Goal: Use online tool/utility: Utilize a website feature to perform a specific function

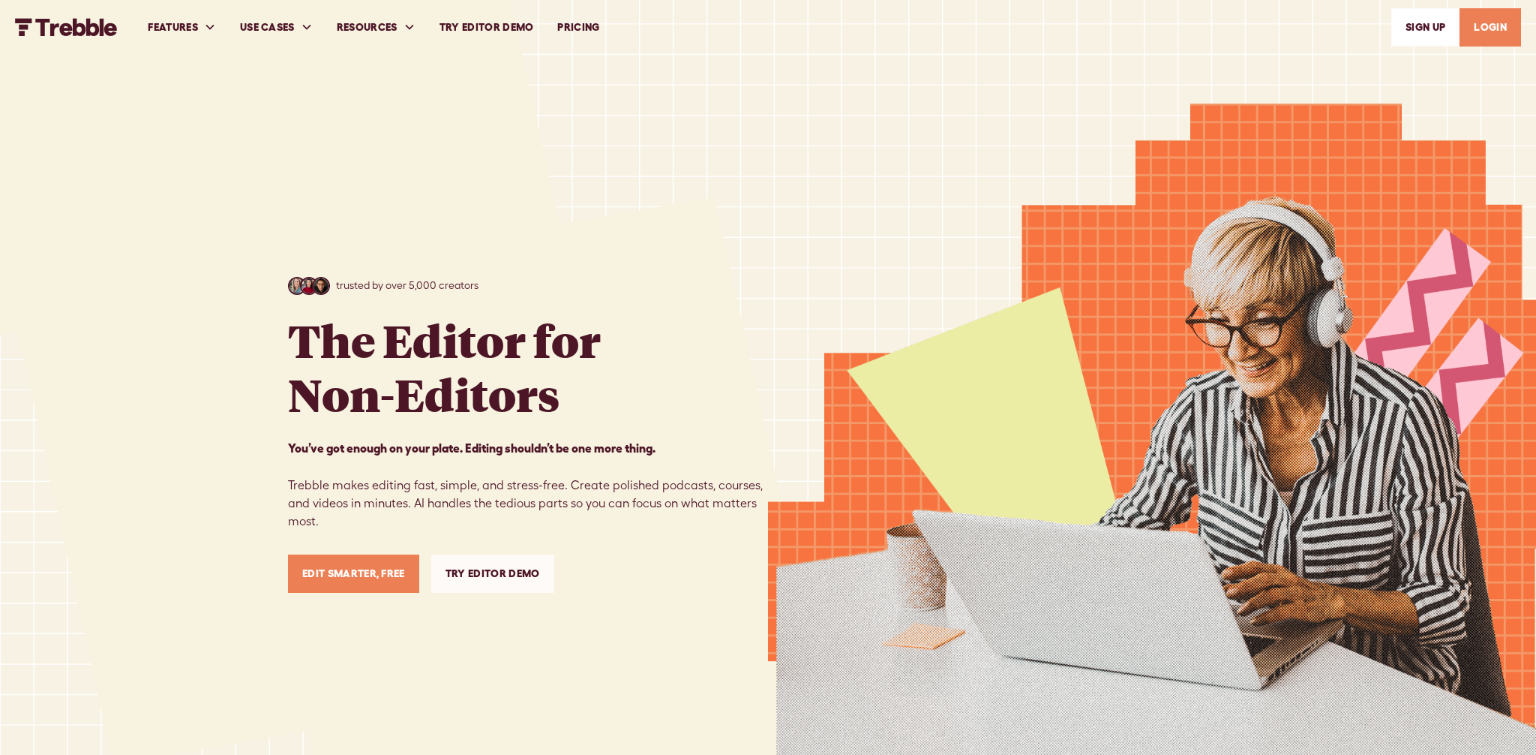
drag, startPoint x: 498, startPoint y: 32, endPoint x: 417, endPoint y: 160, distance: 151.7
click at [498, 32] on link "Try Editor Demo" at bounding box center [487, 28] width 119 height 52
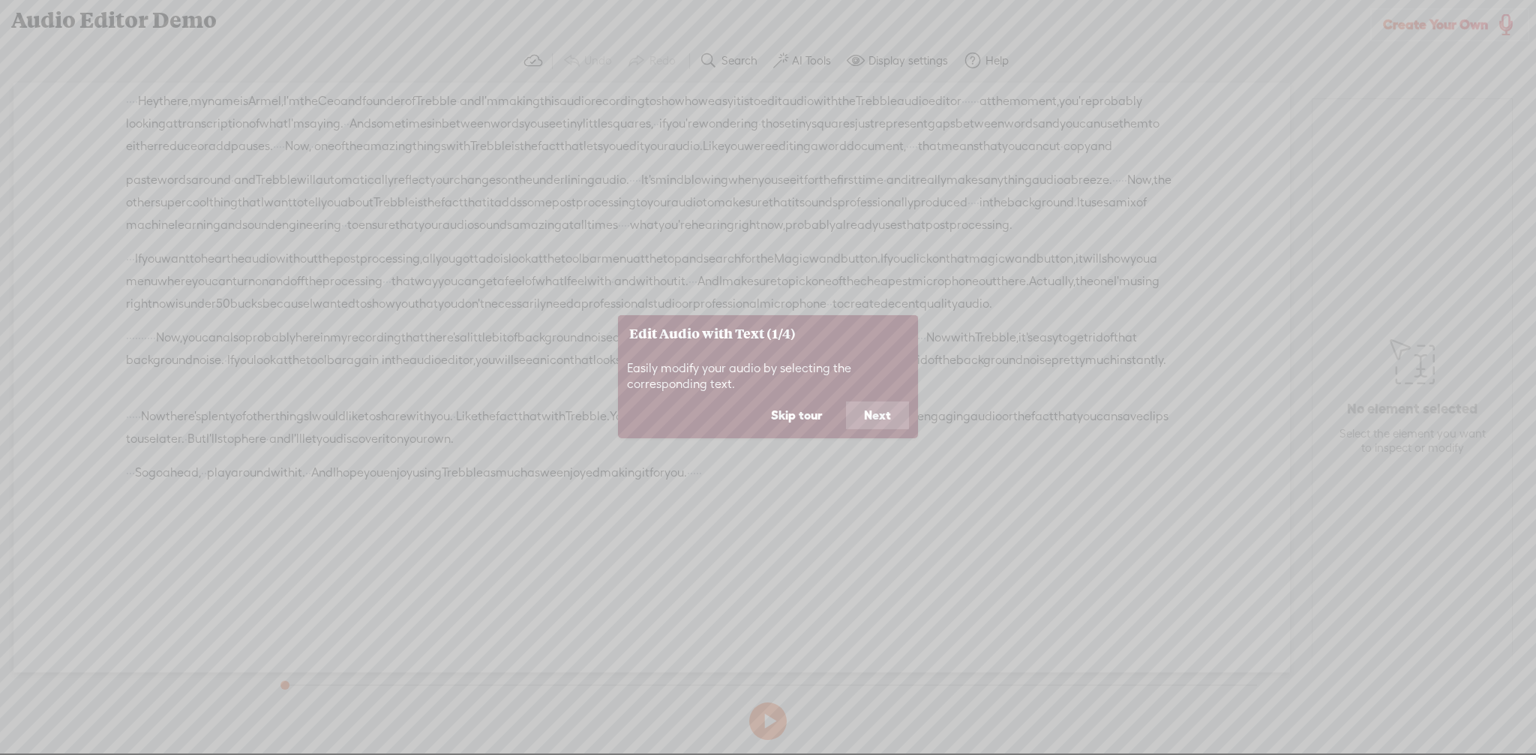
drag, startPoint x: 862, startPoint y: 412, endPoint x: 832, endPoint y: 403, distance: 31.3
click at [862, 412] on button "Next" at bounding box center [877, 415] width 63 height 29
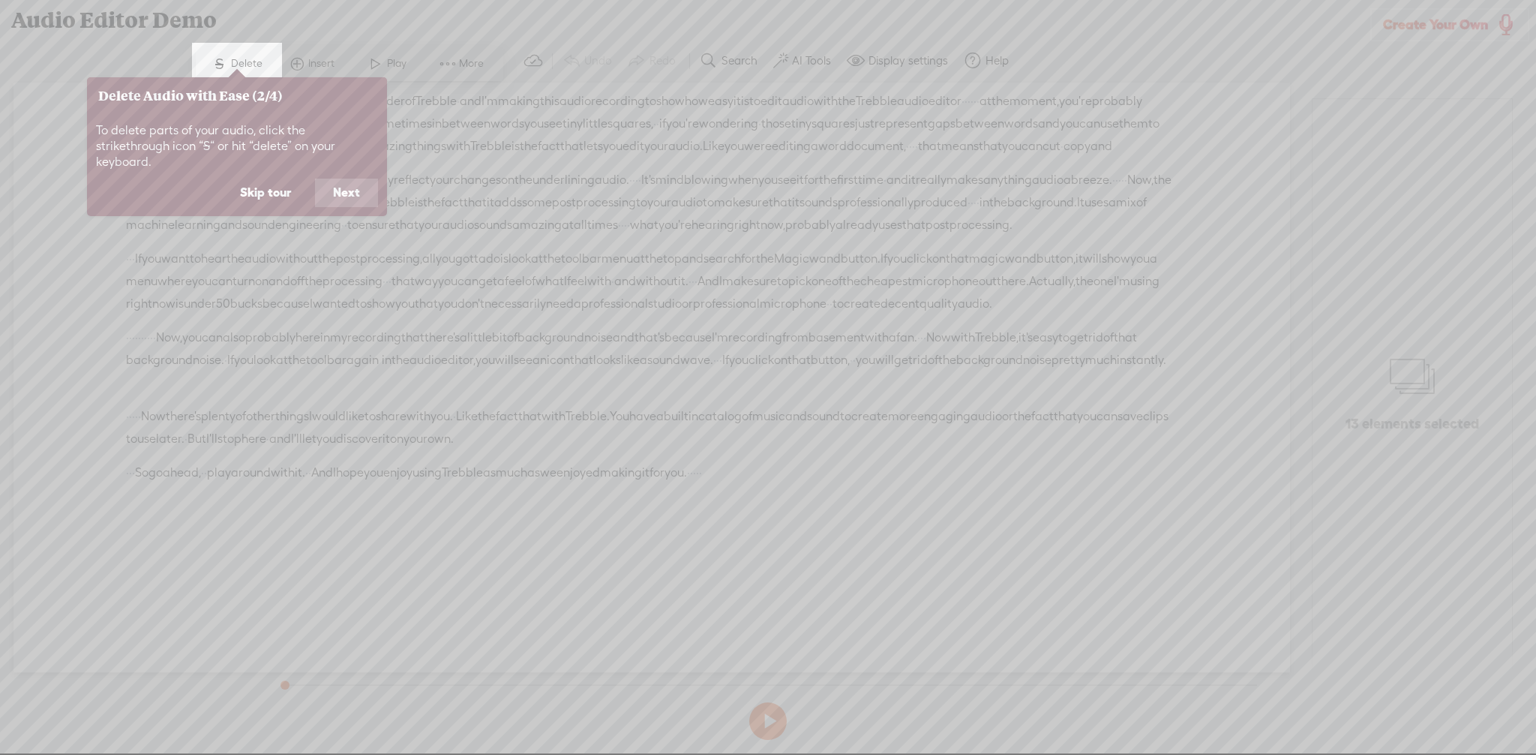
click at [349, 180] on button "Next" at bounding box center [346, 193] width 63 height 29
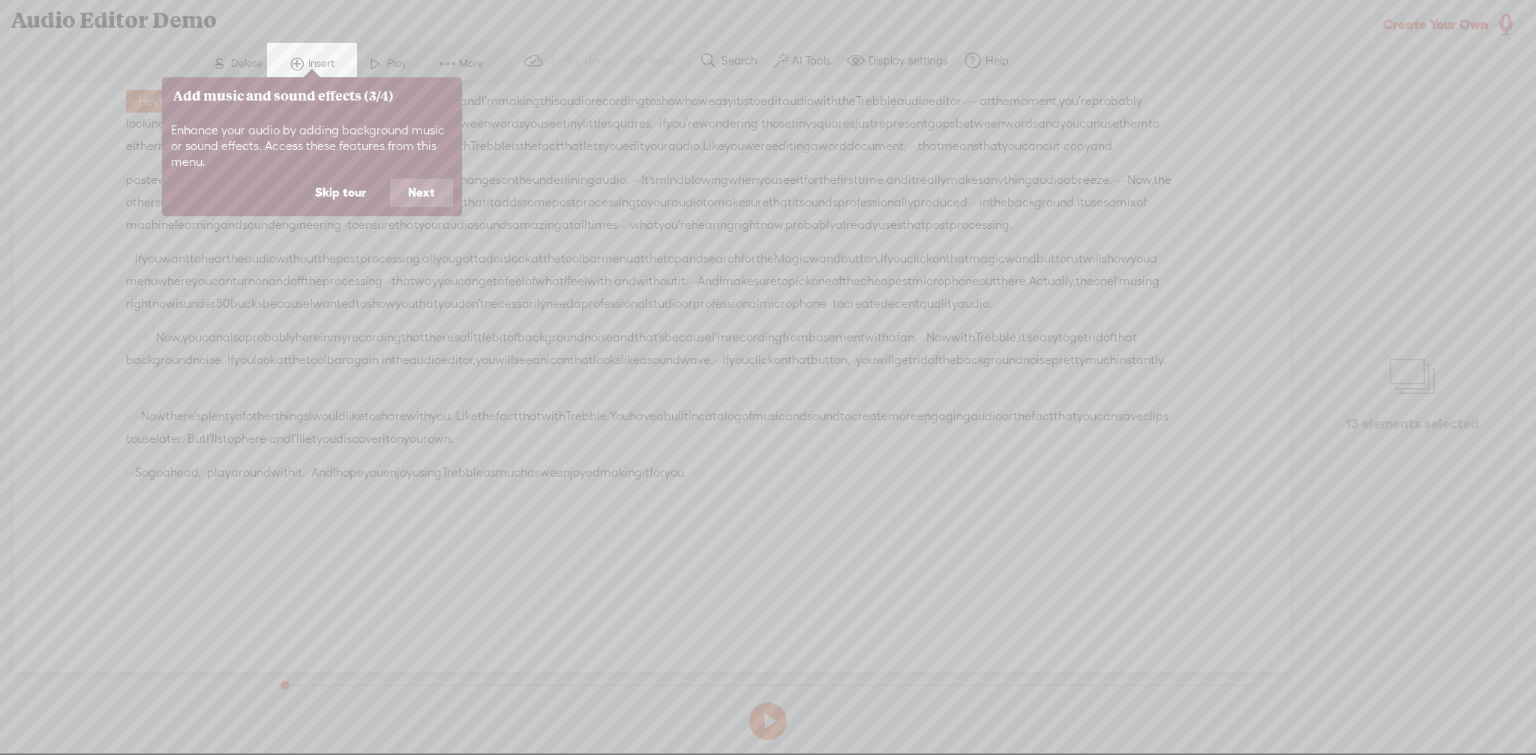
click at [428, 193] on button "Next" at bounding box center [421, 193] width 63 height 29
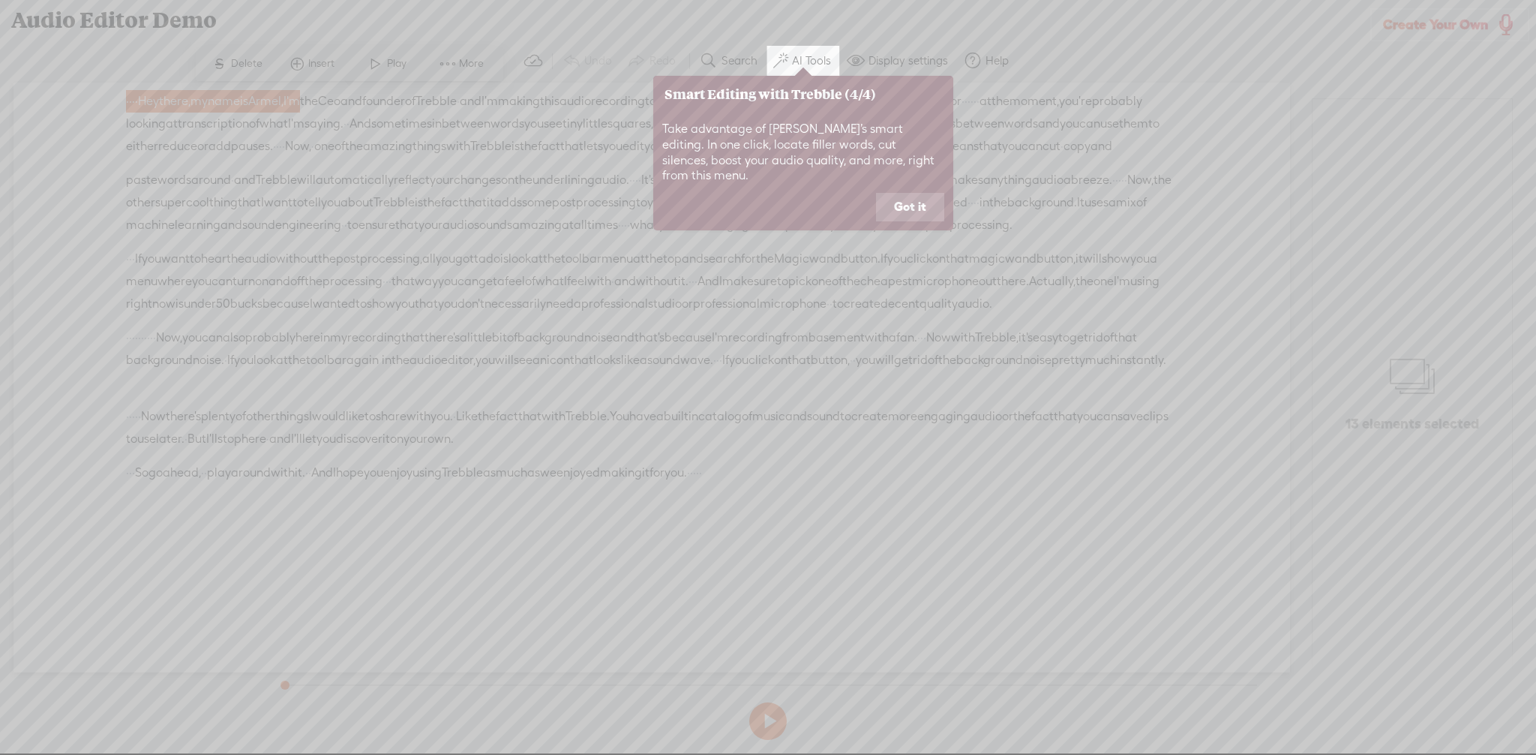
click at [929, 193] on button "Got it" at bounding box center [910, 207] width 68 height 29
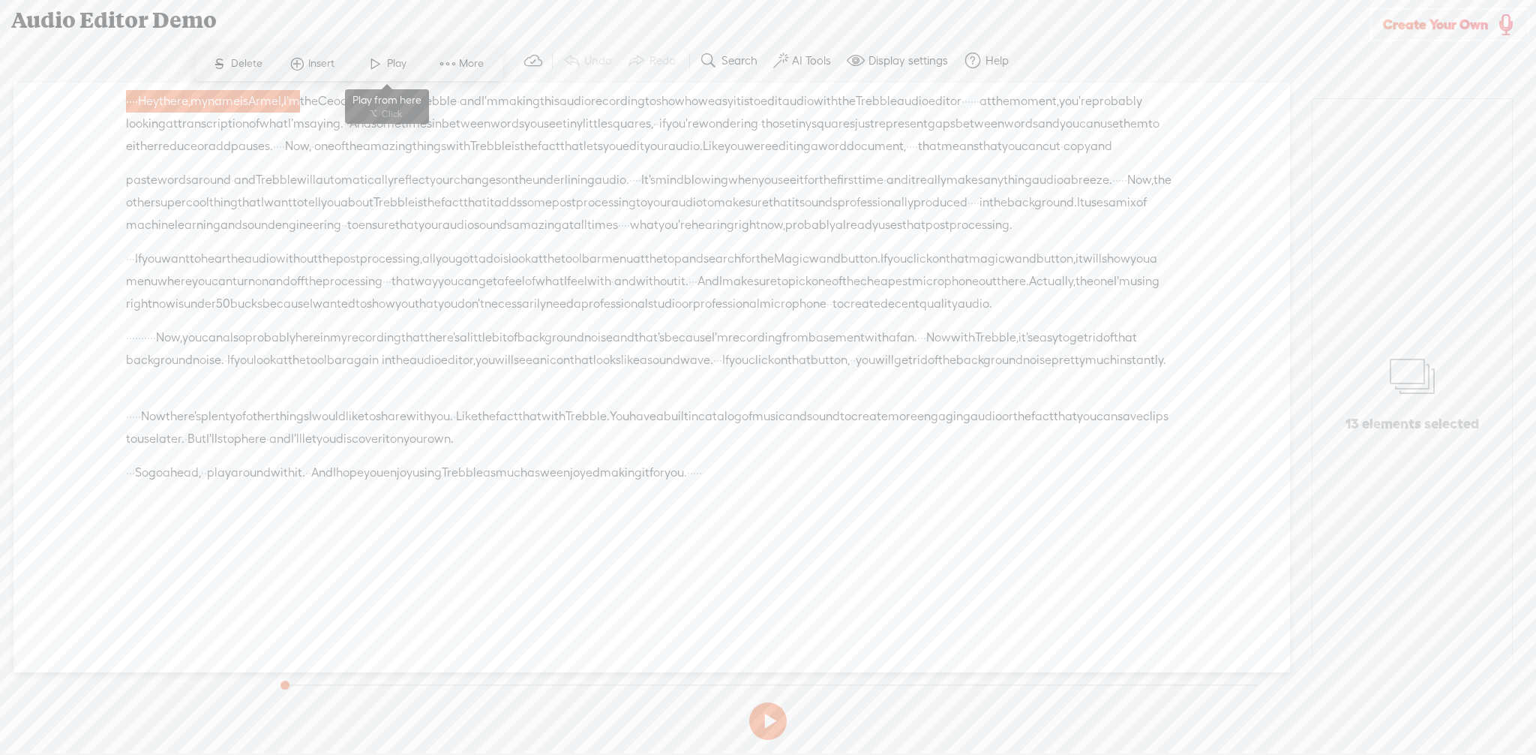
click at [375, 64] on span at bounding box center [376, 63] width 23 height 27
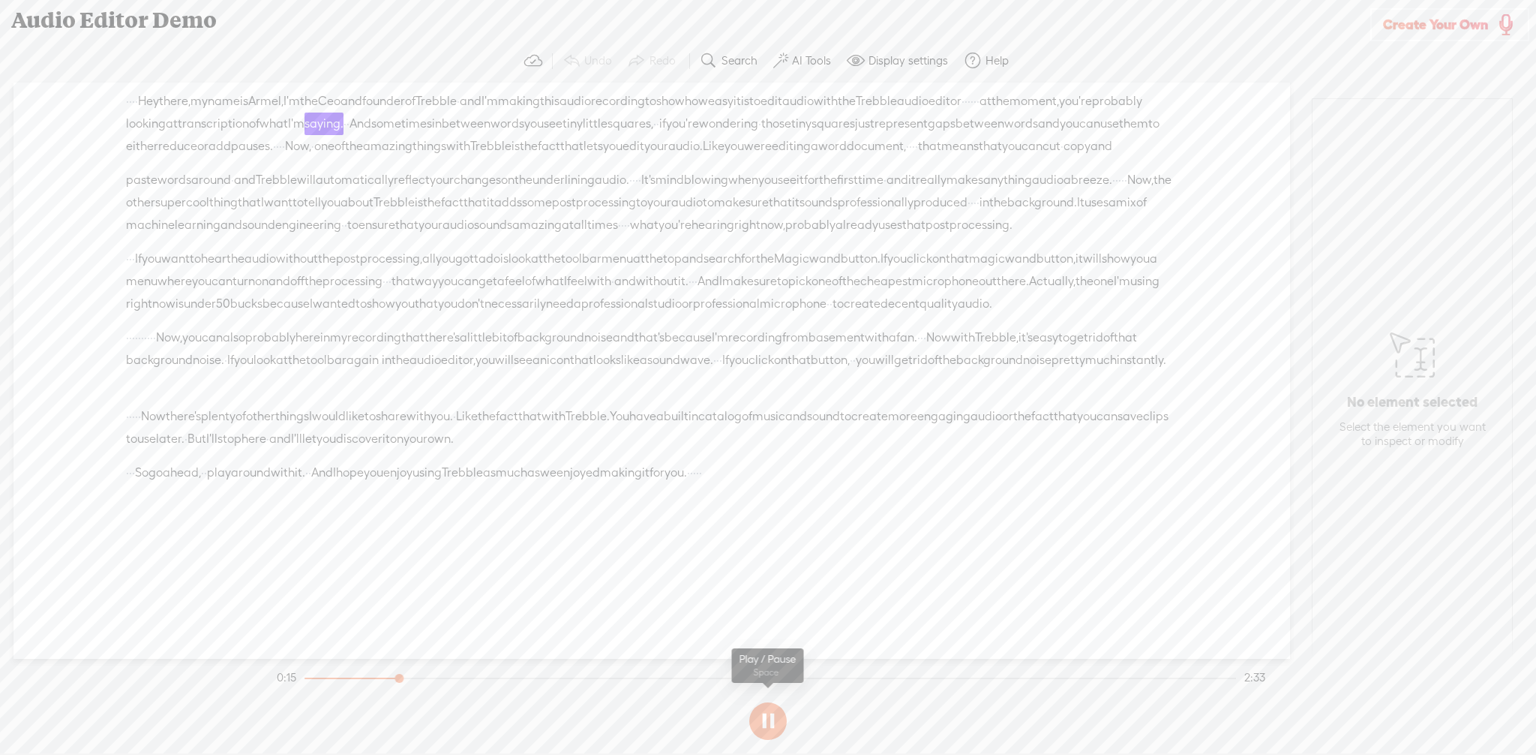
click at [766, 716] on button at bounding box center [768, 721] width 38 height 38
click at [992, 315] on span at bounding box center [1007, 304] width 30 height 23
click at [802, 55] on label "AI Tools" at bounding box center [811, 60] width 39 height 15
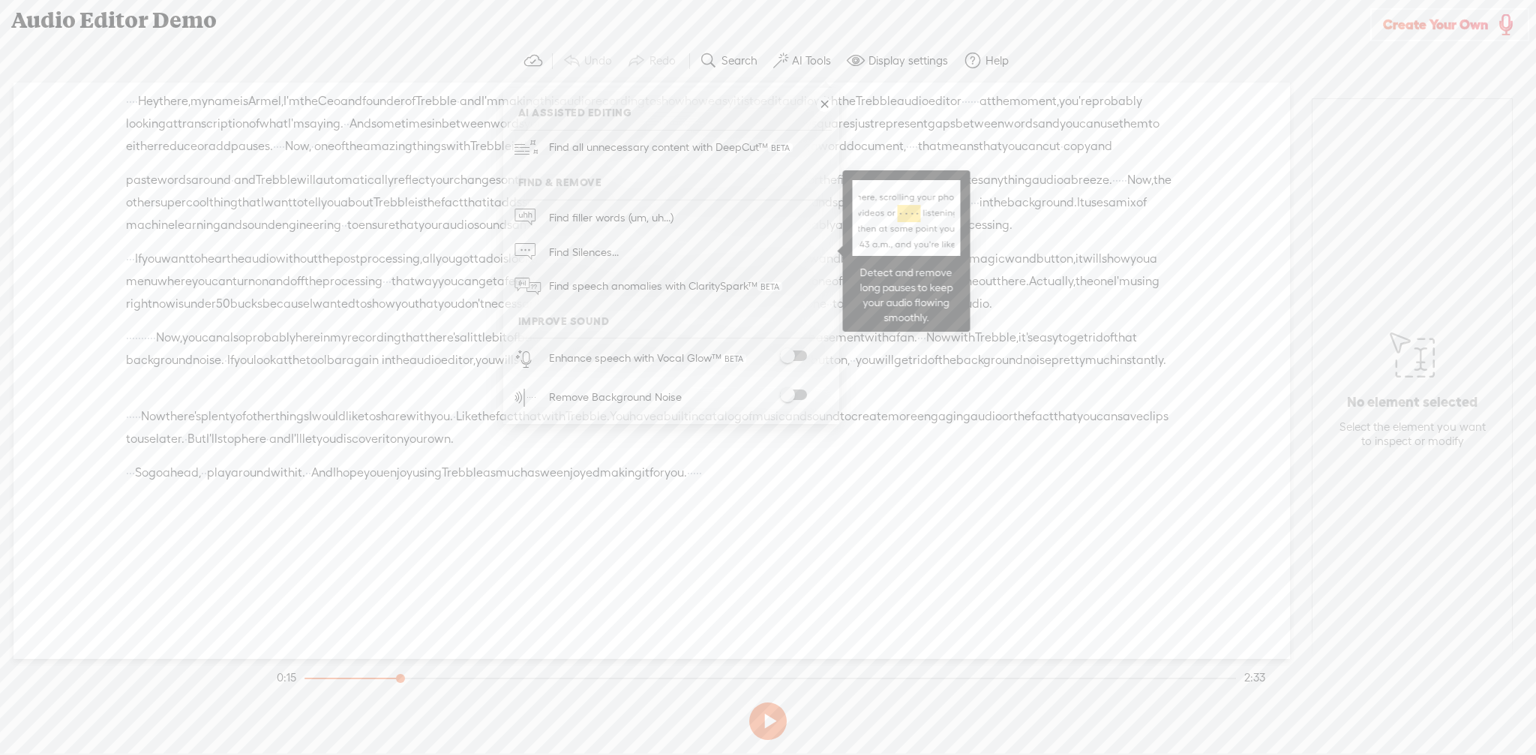
click at [593, 242] on span "Find Silences..." at bounding box center [584, 252] width 80 height 34
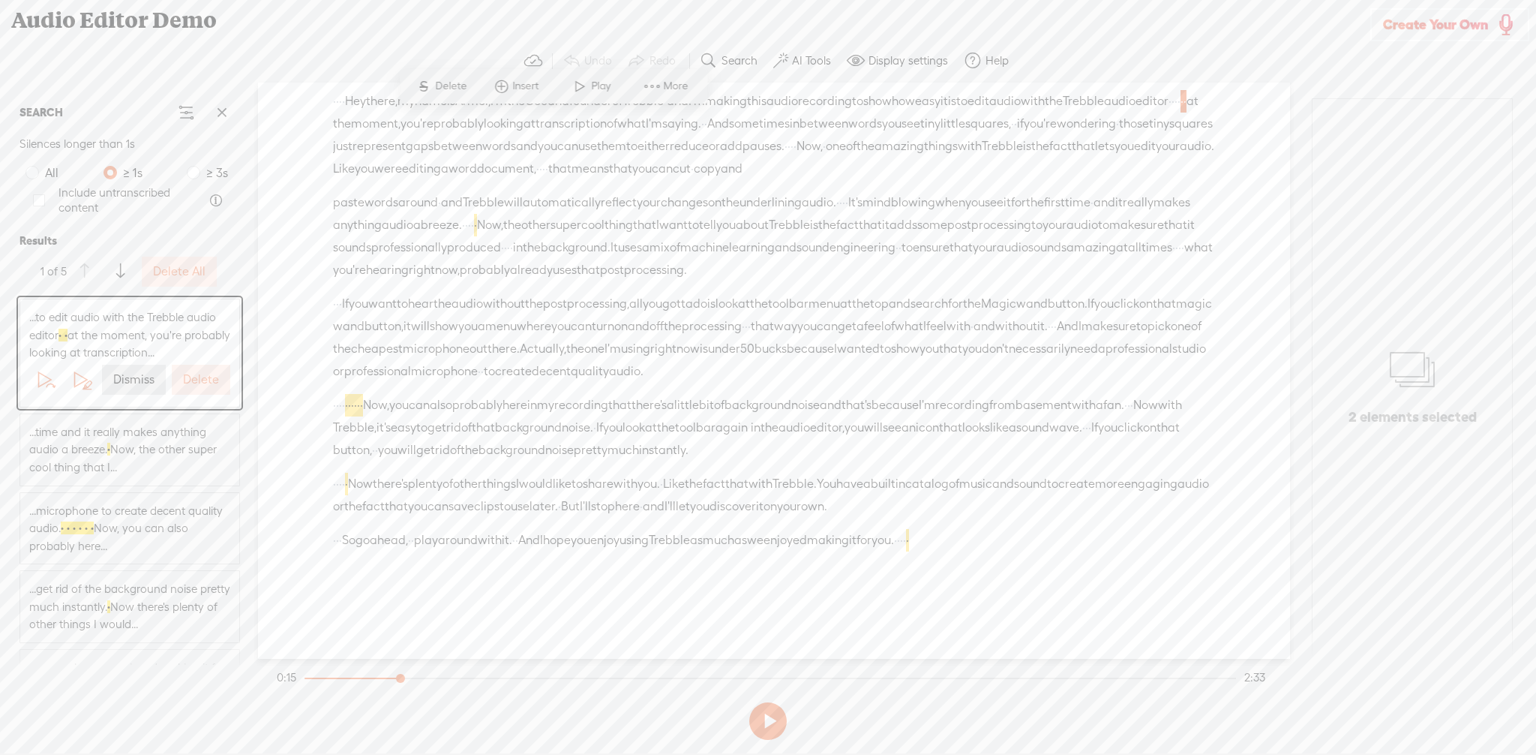
click at [209, 376] on label "Delete" at bounding box center [201, 380] width 36 height 16
click at [190, 269] on label "Delete All" at bounding box center [179, 272] width 53 height 16
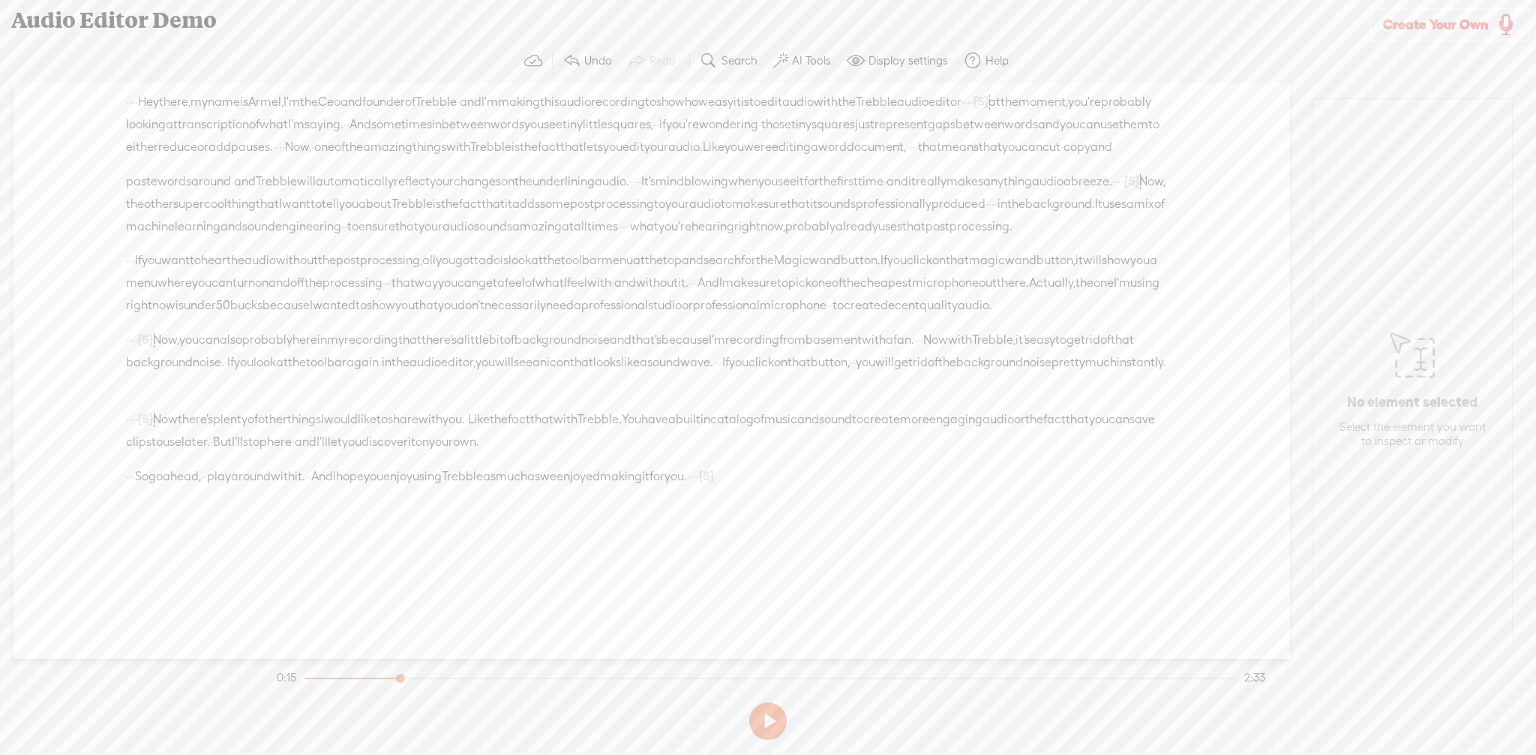
scroll to position [0, 0]
click at [962, 101] on span "editor" at bounding box center [945, 102] width 33 height 23
click at [1186, 65] on span "Play" at bounding box center [1197, 63] width 23 height 15
click at [761, 717] on button at bounding box center [768, 721] width 38 height 38
click at [974, 108] on span "[S]" at bounding box center [981, 102] width 15 height 14
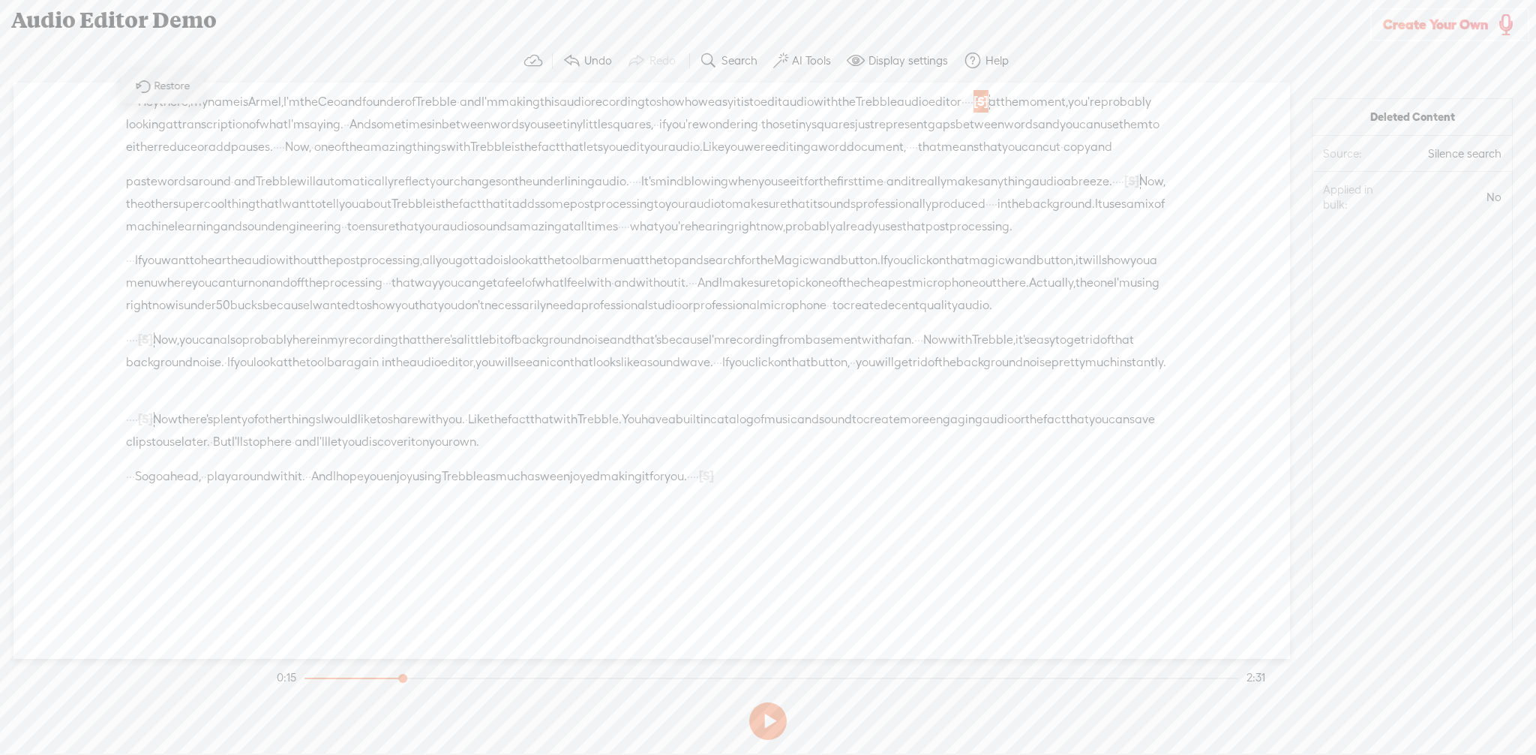
click at [968, 113] on span "·" at bounding box center [969, 102] width 3 height 23
click at [53, 85] on span "Delete" at bounding box center [56, 86] width 35 height 15
click at [983, 113] on span "·" at bounding box center [984, 102] width 3 height 23
click at [62, 87] on span "Delete" at bounding box center [58, 86] width 35 height 15
click at [838, 105] on span "with" at bounding box center [826, 102] width 24 height 23
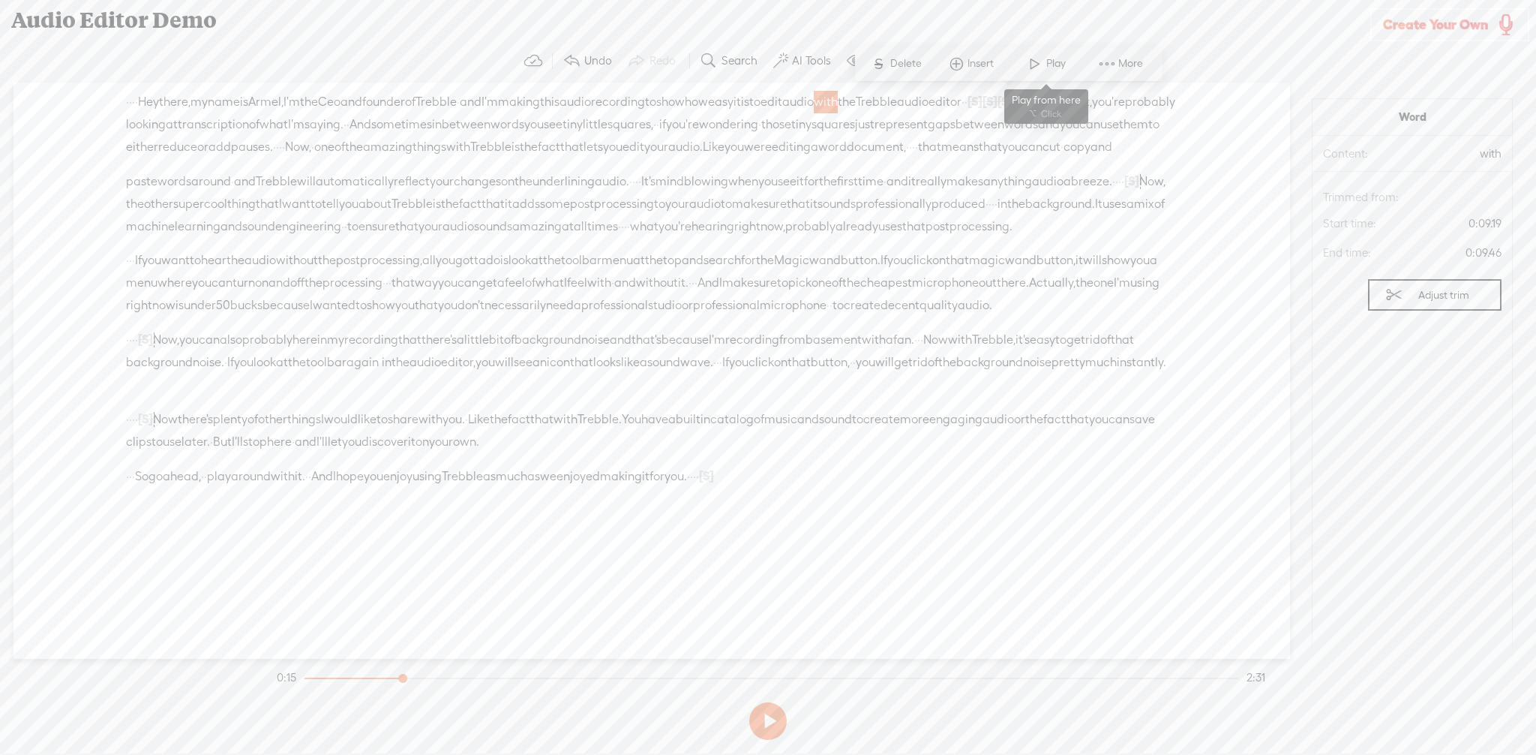
click at [1052, 65] on span "Play" at bounding box center [1057, 63] width 23 height 15
click at [965, 113] on span "·" at bounding box center [966, 102] width 3 height 23
click at [50, 82] on span "Delete" at bounding box center [56, 86] width 35 height 15
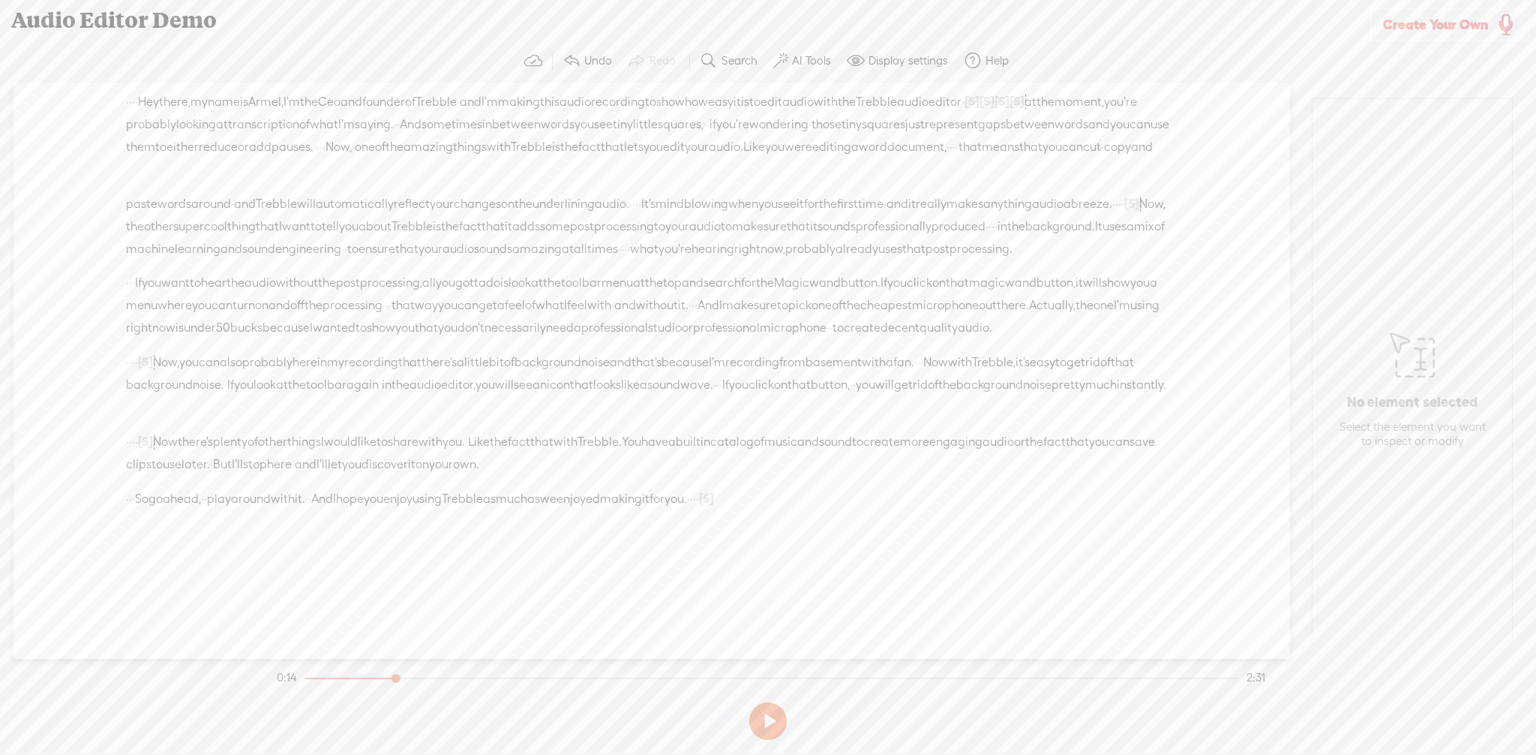
click at [897, 104] on span "Trebble" at bounding box center [876, 102] width 41 height 23
click at [1103, 59] on span at bounding box center [1096, 63] width 23 height 27
click at [397, 128] on span "·" at bounding box center [395, 124] width 3 height 23
click at [400, 125] on span "·" at bounding box center [398, 124] width 3 height 23
click at [556, 86] on span "Delete" at bounding box center [559, 86] width 35 height 15
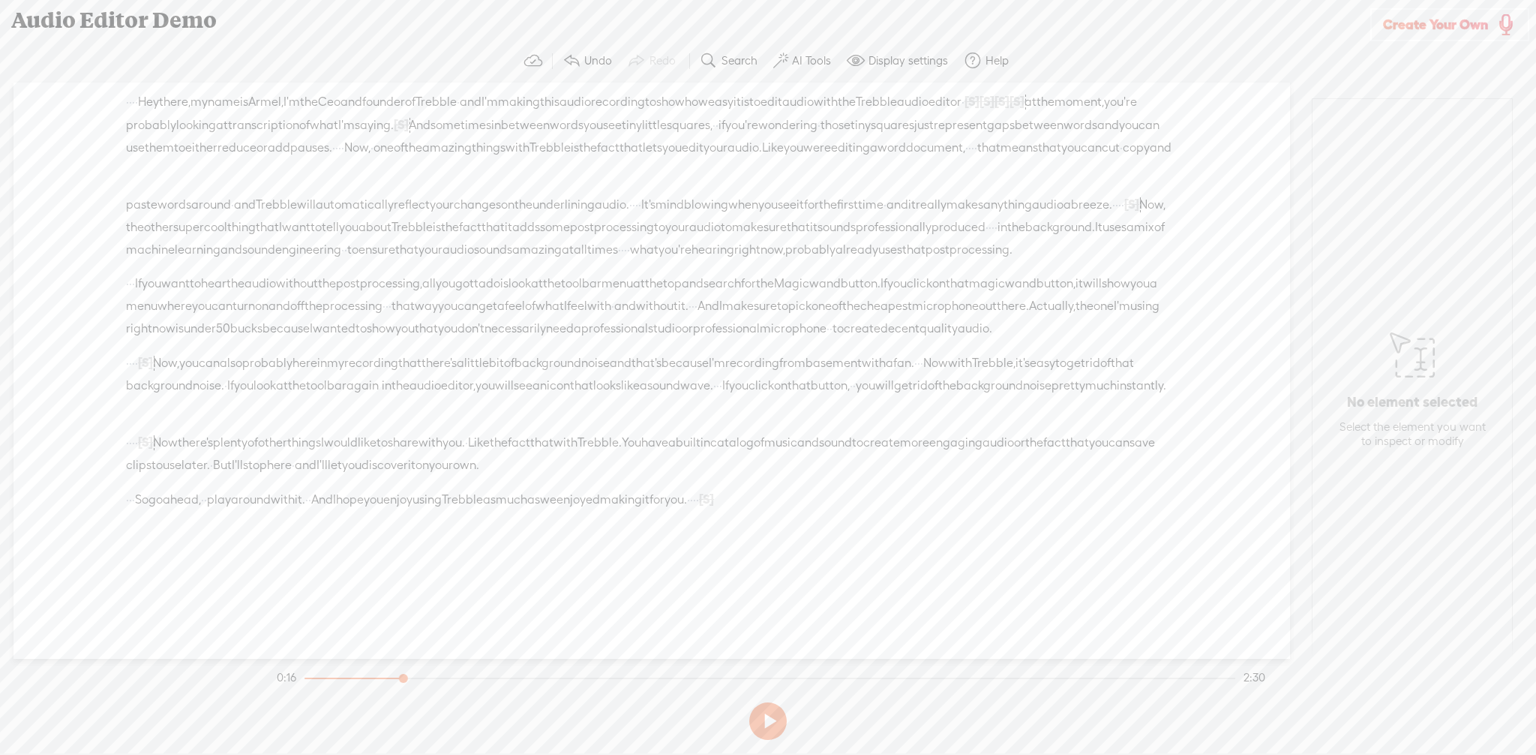
click at [338, 120] on span "what" at bounding box center [324, 125] width 29 height 23
click at [299, 125] on span "transcription" at bounding box center [263, 125] width 71 height 23
click at [528, 80] on span at bounding box center [520, 86] width 23 height 27
click at [813, 62] on label "AI Tools" at bounding box center [811, 60] width 39 height 15
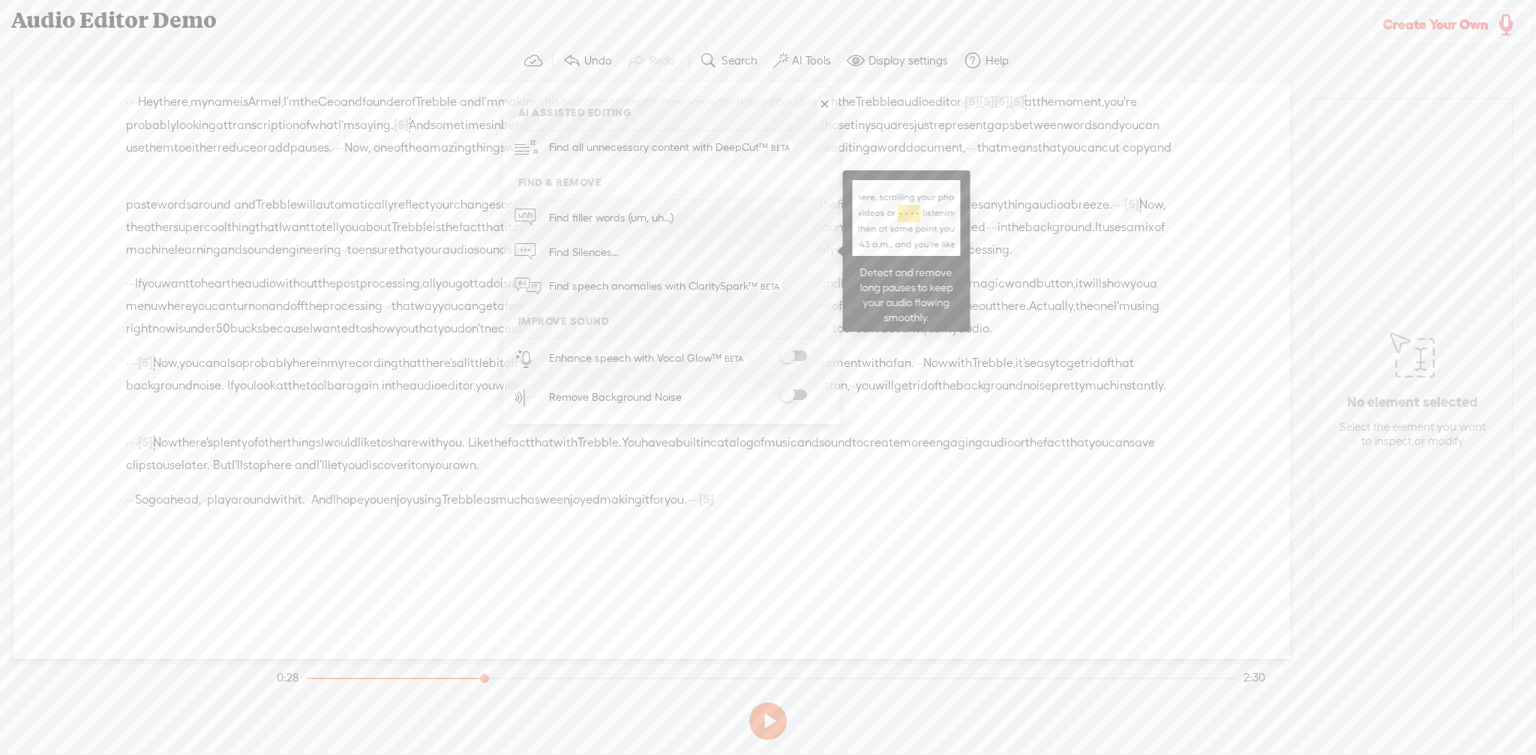
click at [586, 256] on span "Find Silences..." at bounding box center [584, 252] width 80 height 34
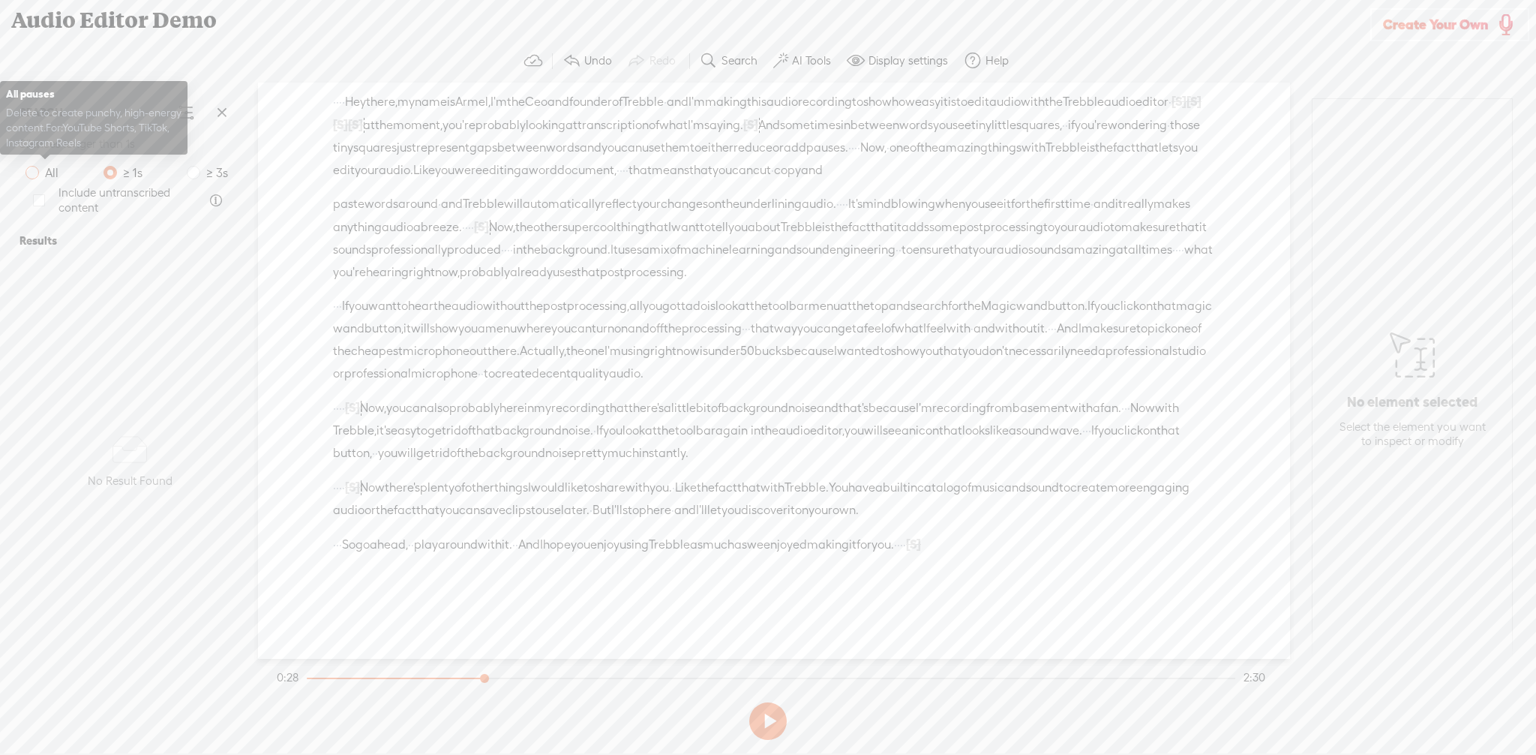
click at [33, 172] on span at bounding box center [33, 173] width 14 height 14
click at [33, 172] on input "All" at bounding box center [33, 173] width 14 height 14
radio input "true"
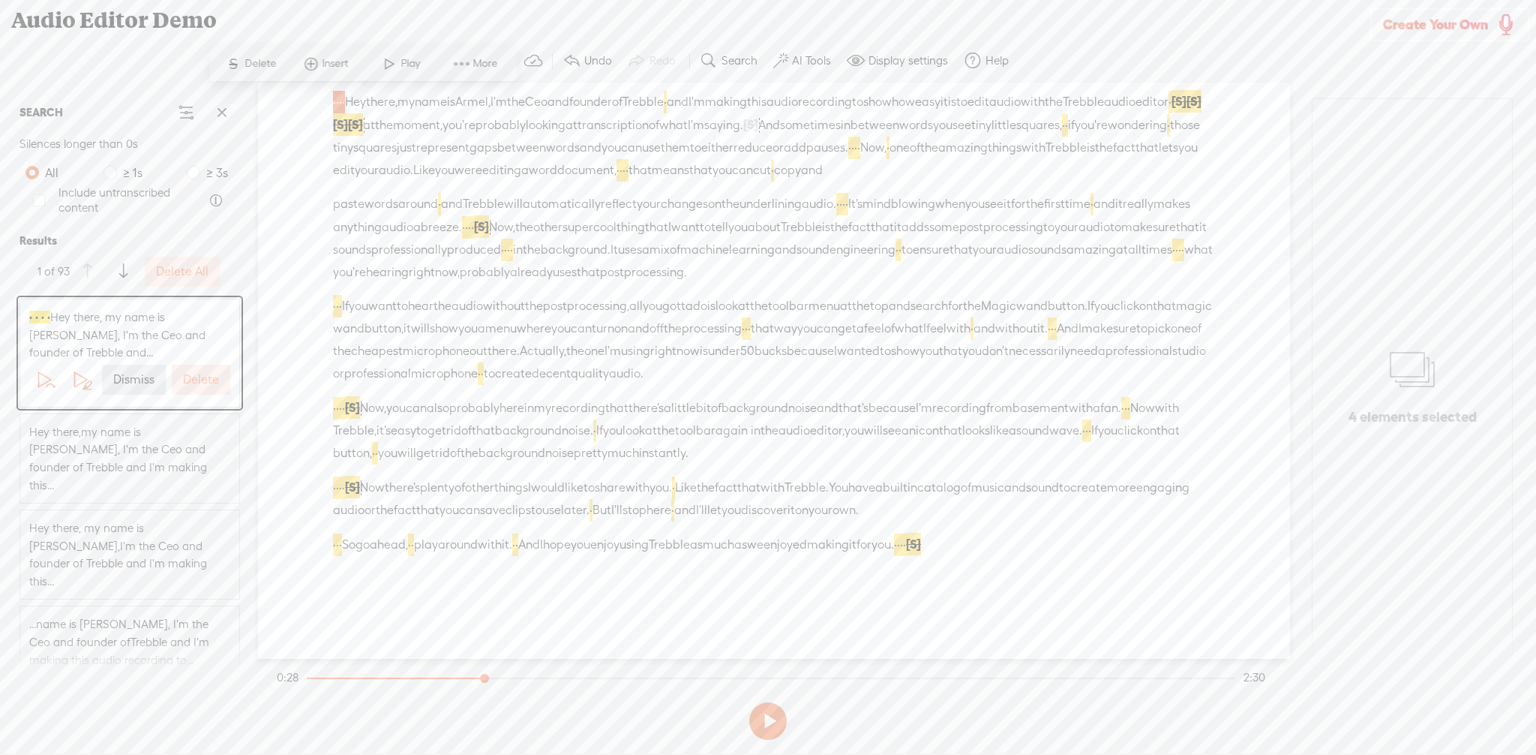
click at [181, 273] on label "Delete All" at bounding box center [182, 272] width 53 height 16
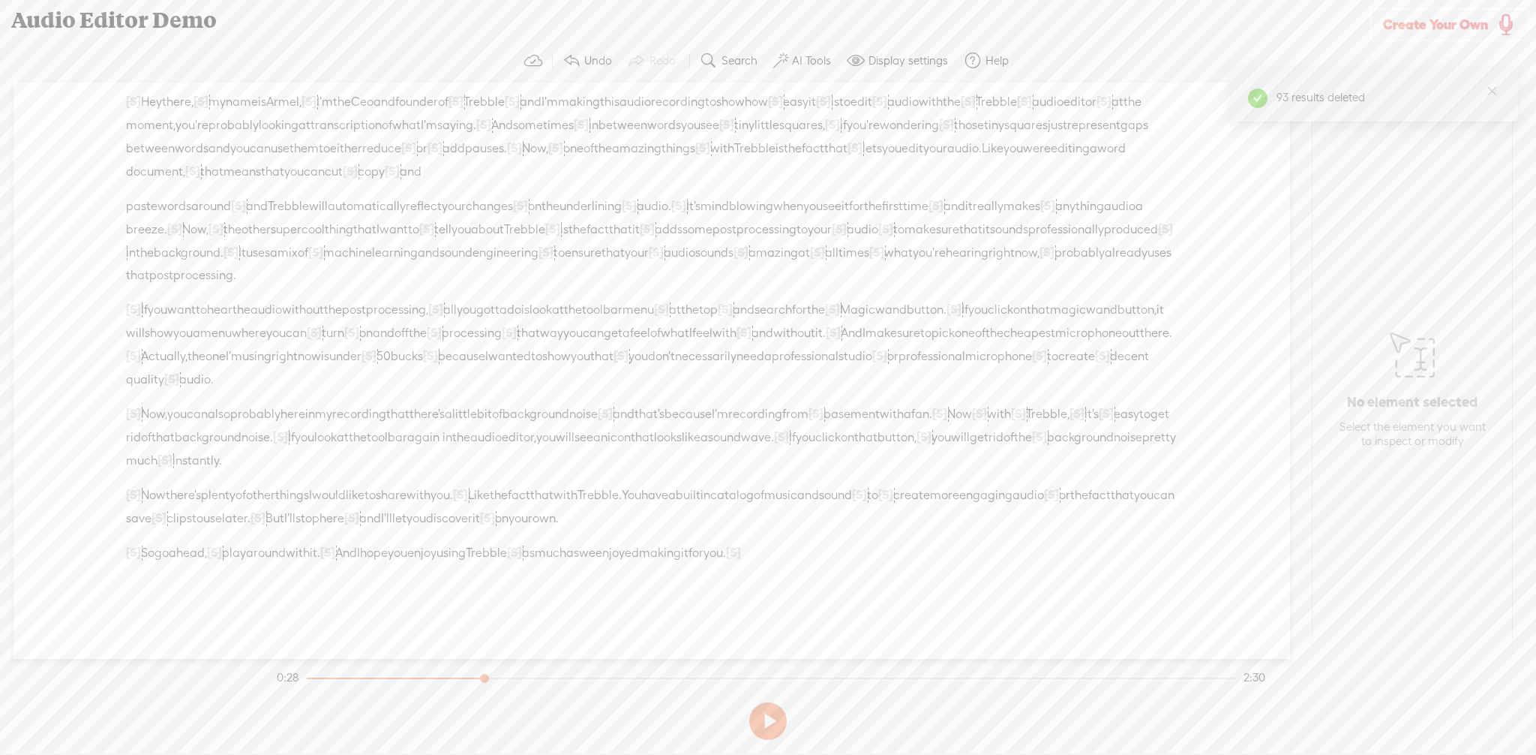
click at [745, 104] on span "show" at bounding box center [730, 102] width 29 height 23
click at [899, 61] on span at bounding box center [892, 63] width 23 height 27
click at [771, 727] on button at bounding box center [768, 721] width 38 height 38
click at [803, 59] on label "AI Tools" at bounding box center [811, 60] width 39 height 15
click at [788, 358] on span at bounding box center [793, 355] width 27 height 11
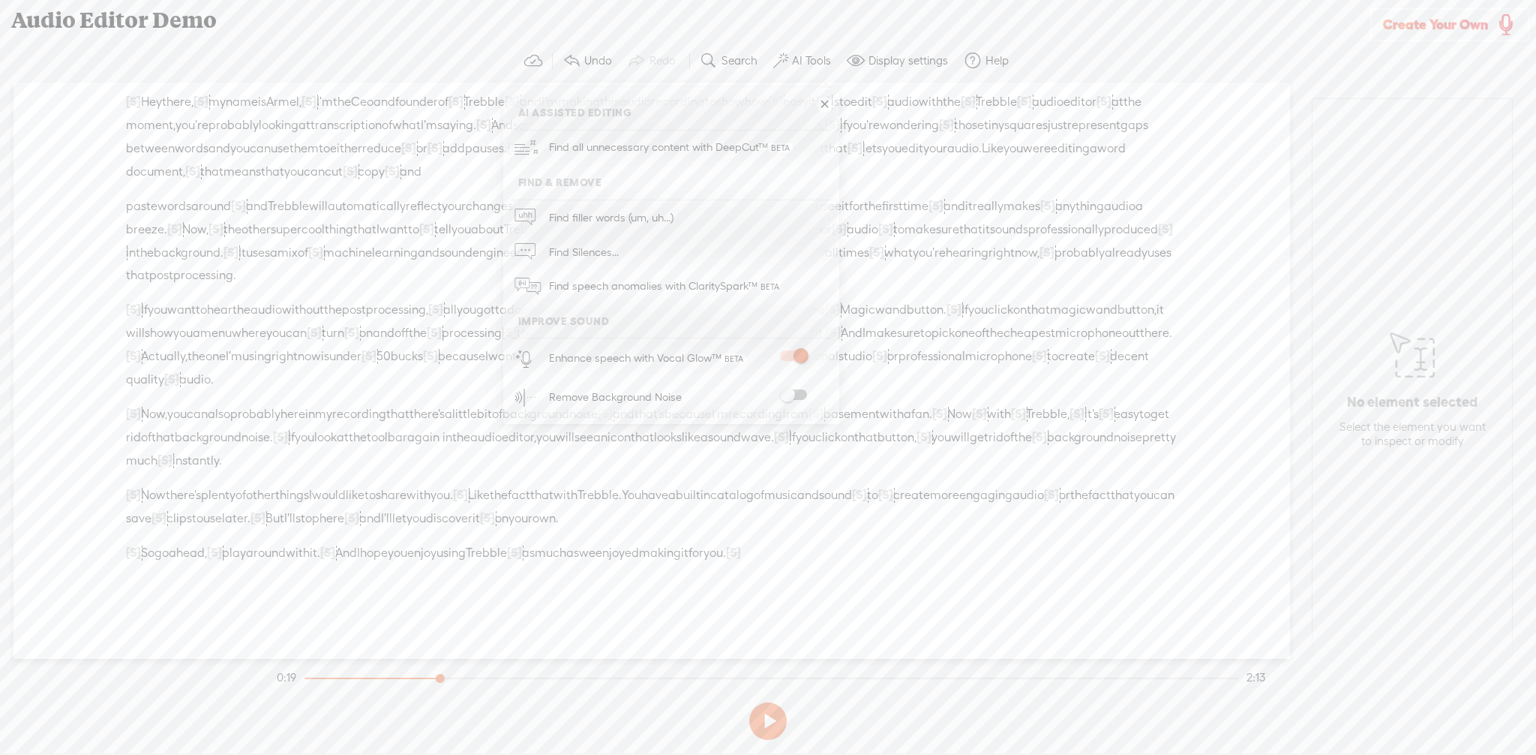
click at [773, 718] on button at bounding box center [768, 721] width 38 height 38
click at [796, 357] on span at bounding box center [793, 355] width 27 height 11
click at [790, 356] on span at bounding box center [793, 355] width 27 height 11
click at [791, 392] on span at bounding box center [793, 394] width 27 height 11
click at [906, 53] on label "Display settings" at bounding box center [909, 60] width 80 height 15
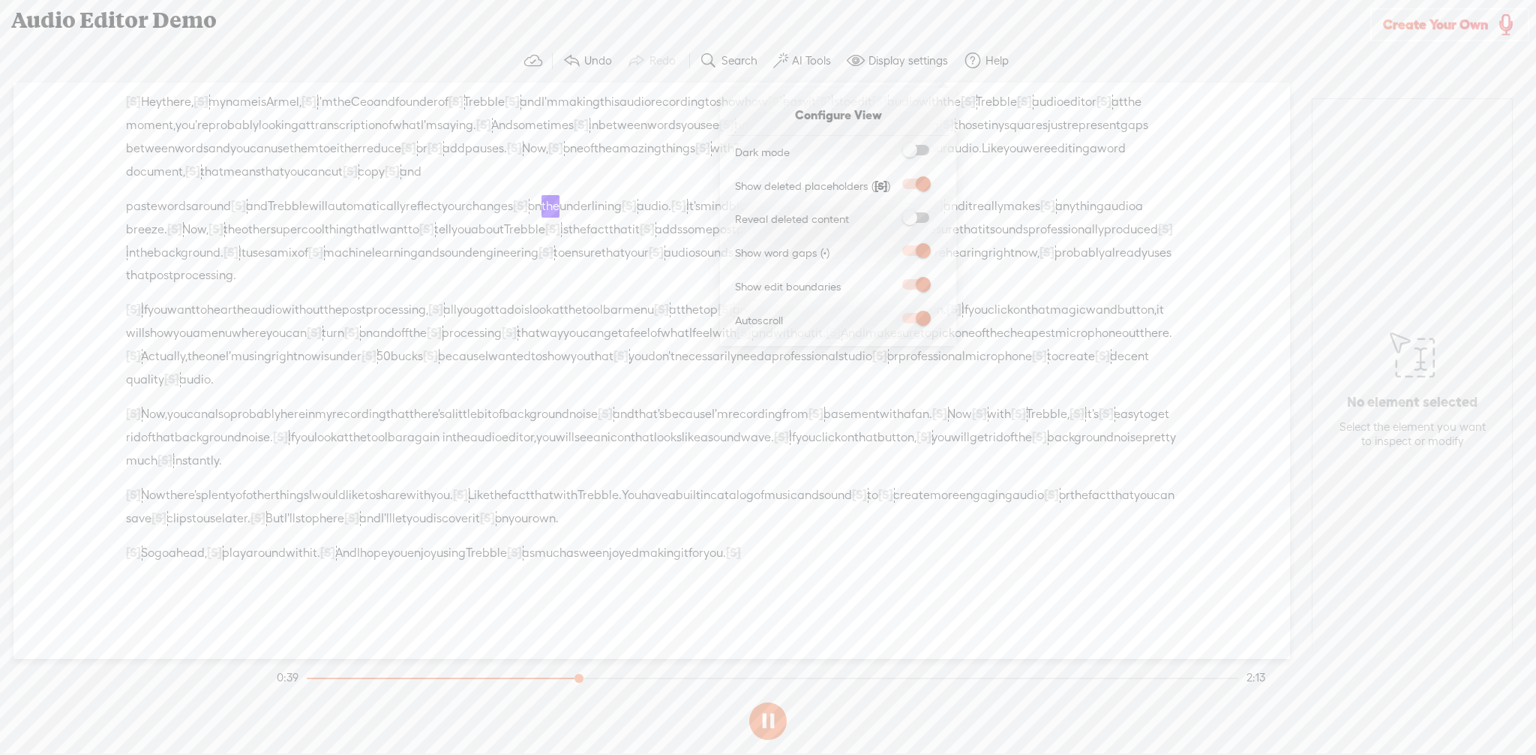
click at [913, 155] on span at bounding box center [915, 150] width 27 height 11
click at [890, 145] on input "checkbox" at bounding box center [890, 145] width 0 height 0
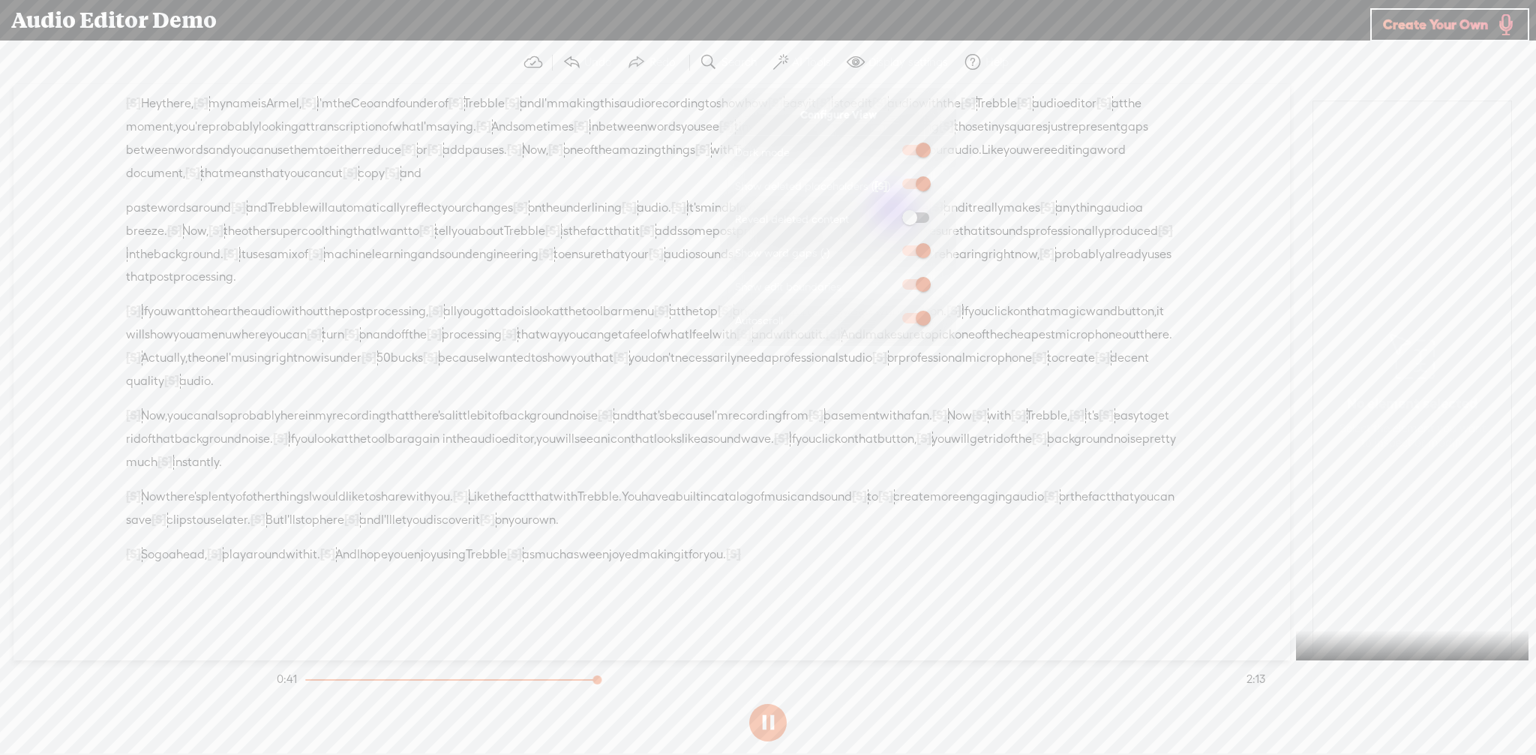
click at [920, 151] on span at bounding box center [915, 150] width 27 height 11
click at [890, 145] on input "checkbox" at bounding box center [890, 145] width 0 height 0
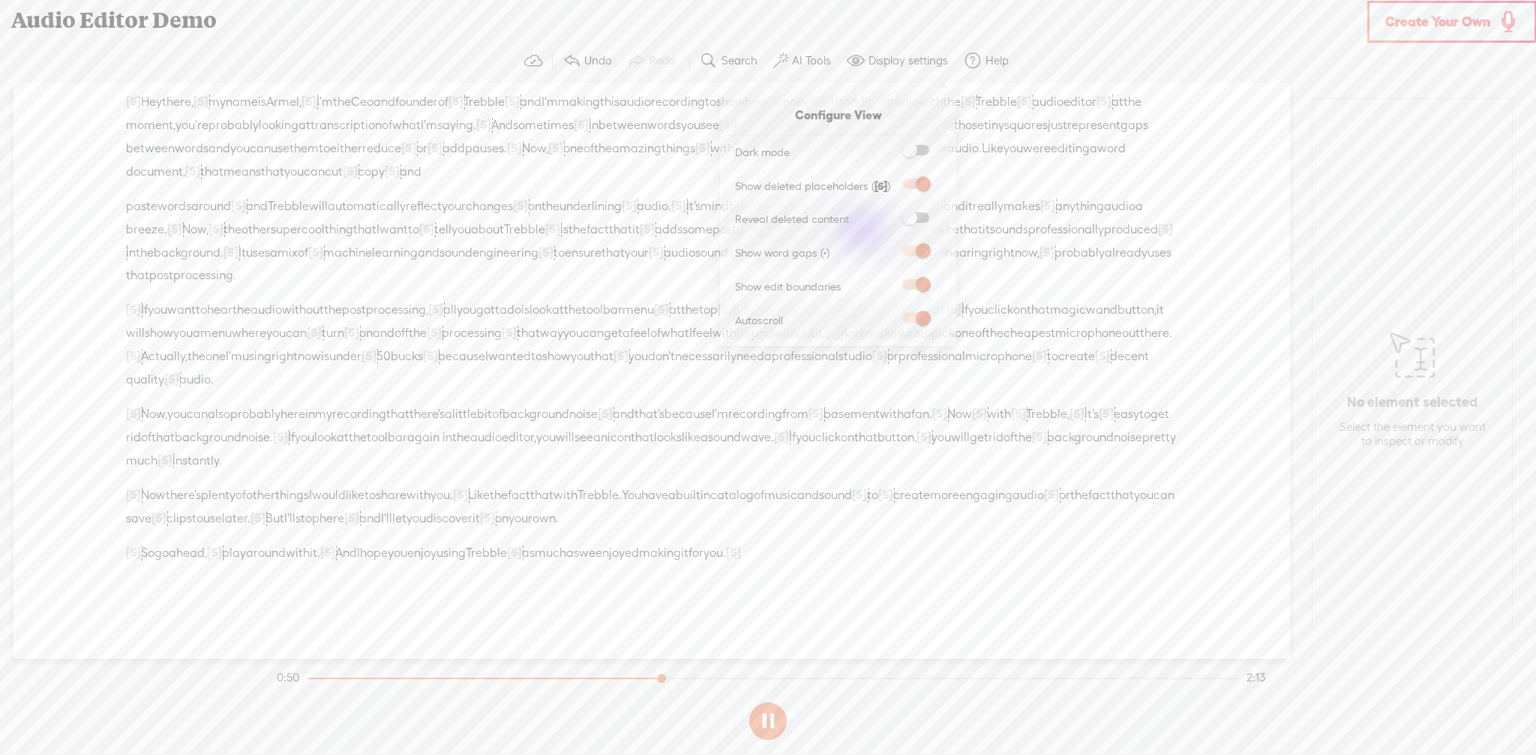
click at [928, 26] on div "Audio Editor Demo" at bounding box center [684, 20] width 1367 height 39
click at [771, 715] on button at bounding box center [768, 721] width 38 height 38
